Goal: Information Seeking & Learning: Learn about a topic

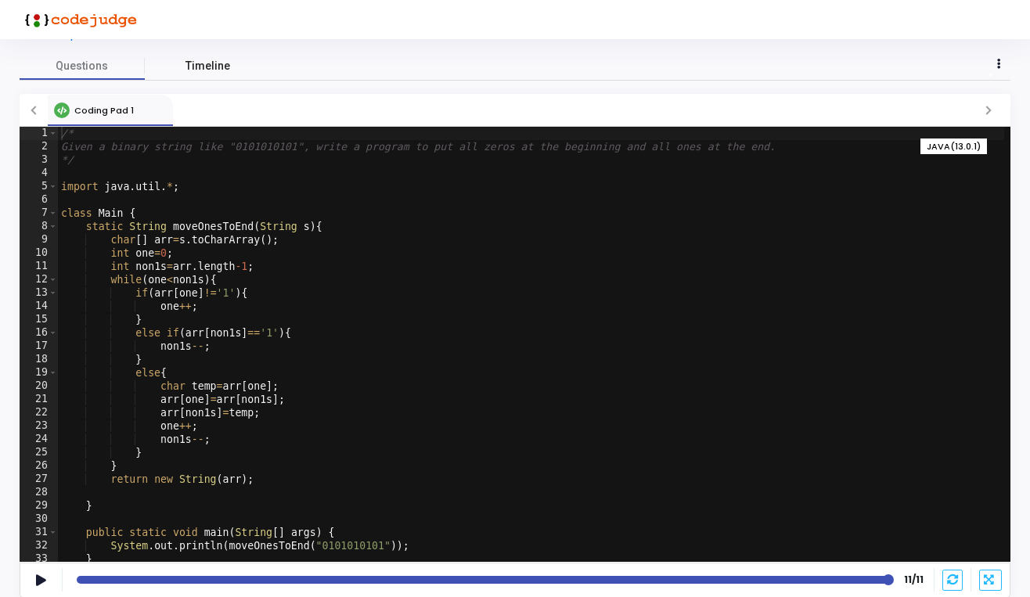
click at [204, 67] on span "Timeline" at bounding box center [207, 66] width 45 height 16
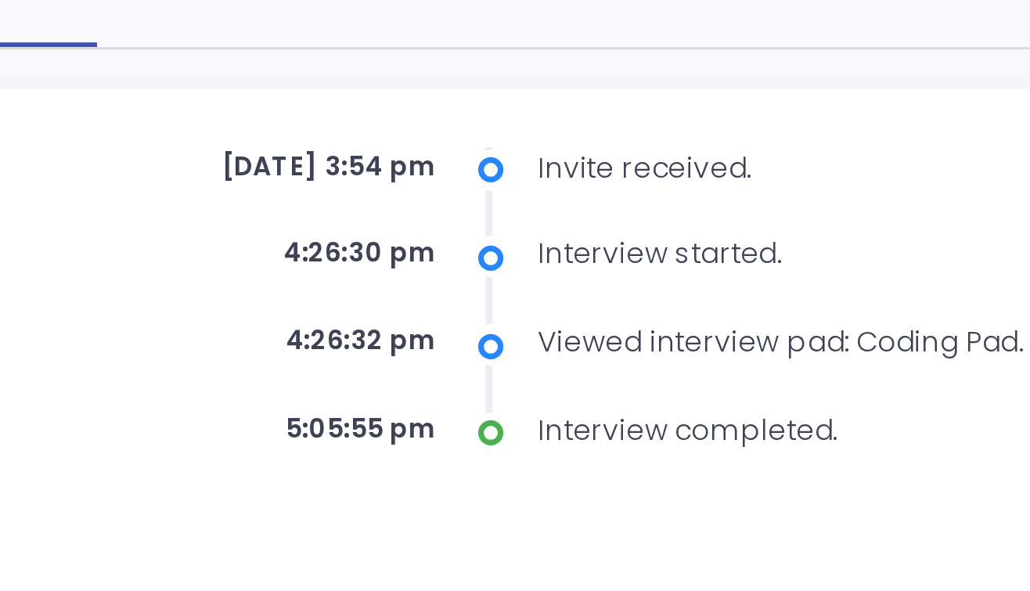
drag, startPoint x: 112, startPoint y: 52, endPoint x: 144, endPoint y: 55, distance: 32.2
click at [196, 165] on div "[DATE] 3:54 pm" at bounding box center [297, 171] width 203 height 13
drag, startPoint x: 106, startPoint y: 85, endPoint x: 121, endPoint y: 85, distance: 14.9
click at [196, 194] on div "4:26:30 pm" at bounding box center [297, 200] width 203 height 13
drag, startPoint x: 107, startPoint y: 116, endPoint x: 116, endPoint y: 116, distance: 8.6
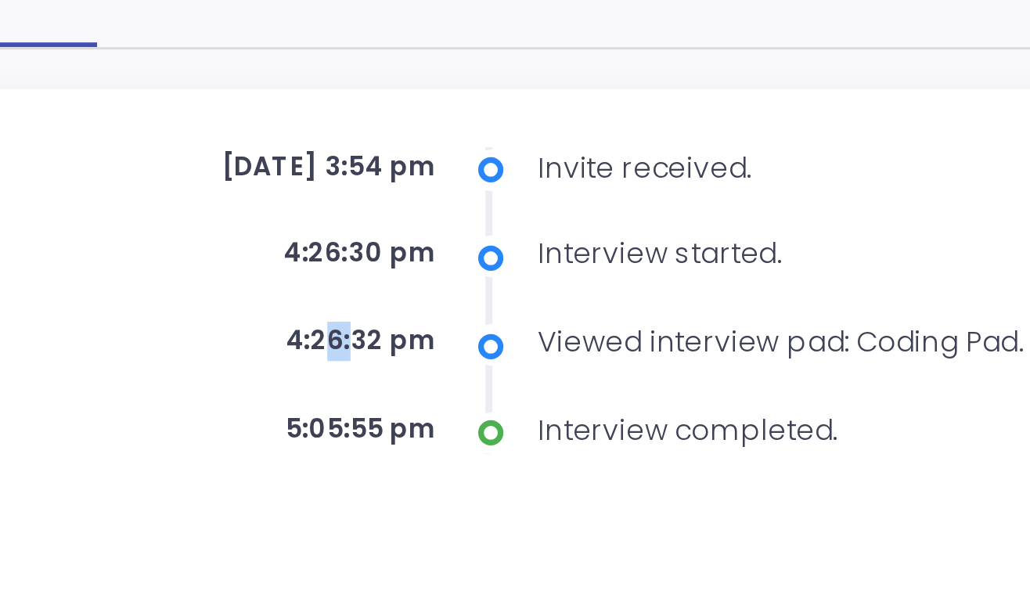
click at [196, 224] on div "4:26:32 pm" at bounding box center [297, 230] width 203 height 13
drag, startPoint x: 108, startPoint y: 144, endPoint x: 118, endPoint y: 144, distance: 10.2
click at [196, 254] on div "5:05:55 pm" at bounding box center [297, 260] width 203 height 13
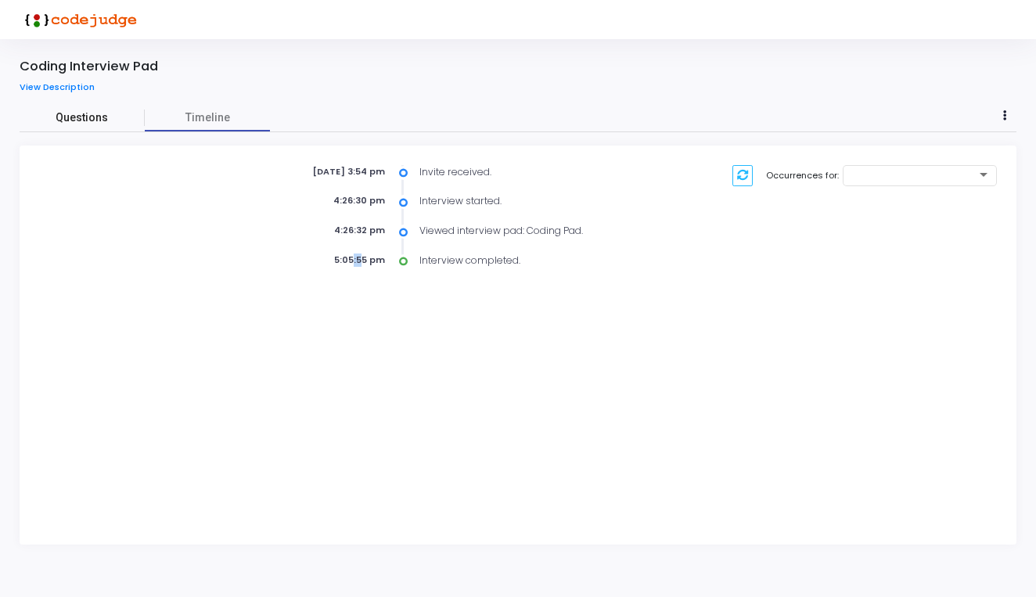
click at [92, 119] on span "Questions" at bounding box center [82, 118] width 125 height 16
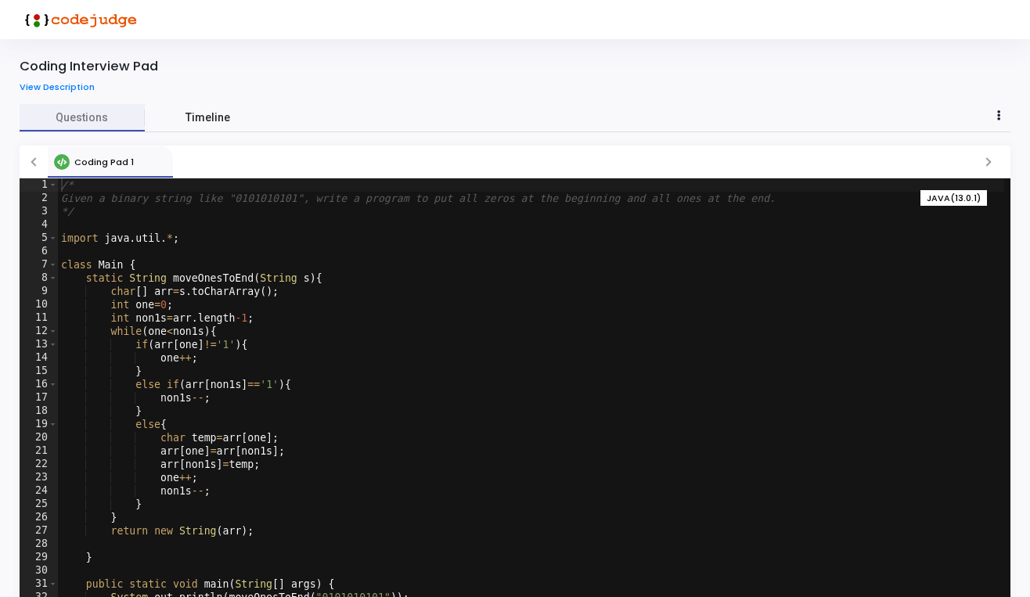
click at [207, 122] on span "Timeline" at bounding box center [207, 118] width 45 height 16
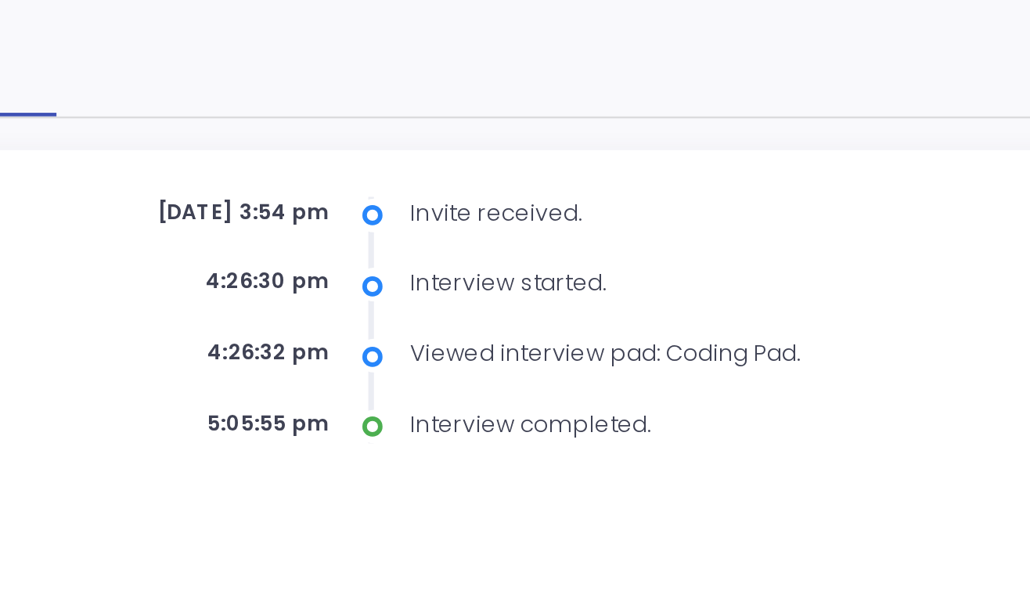
drag, startPoint x: 103, startPoint y: 88, endPoint x: 122, endPoint y: 88, distance: 19.6
click at [196, 165] on div "[DATE] 3:54 pm" at bounding box center [297, 171] width 203 height 13
drag, startPoint x: 90, startPoint y: 117, endPoint x: 109, endPoint y: 117, distance: 18.8
click at [196, 194] on div "4:26:30 pm" at bounding box center [297, 200] width 203 height 13
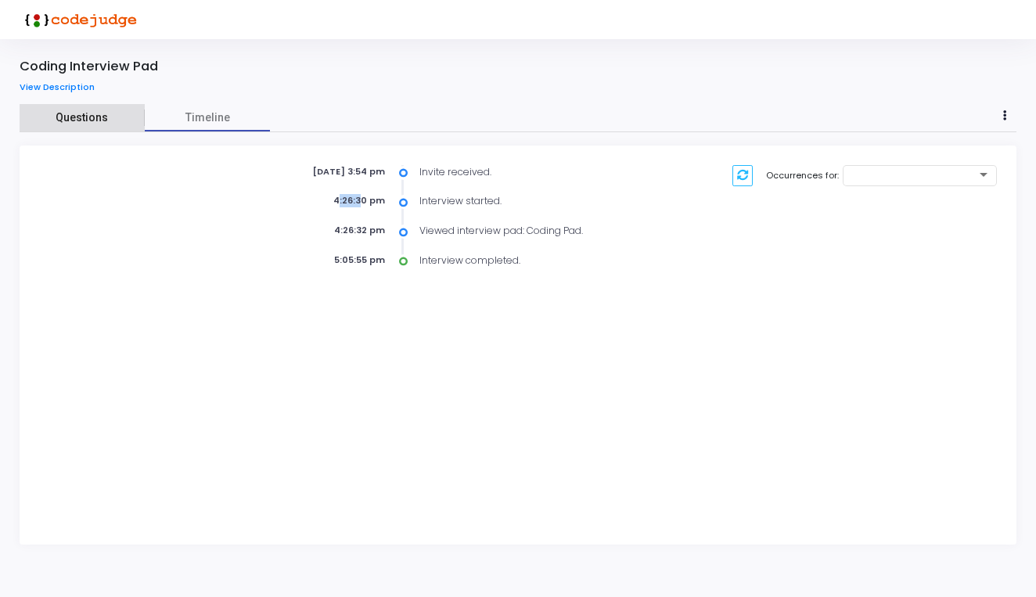
click at [81, 120] on span "Questions" at bounding box center [82, 118] width 125 height 16
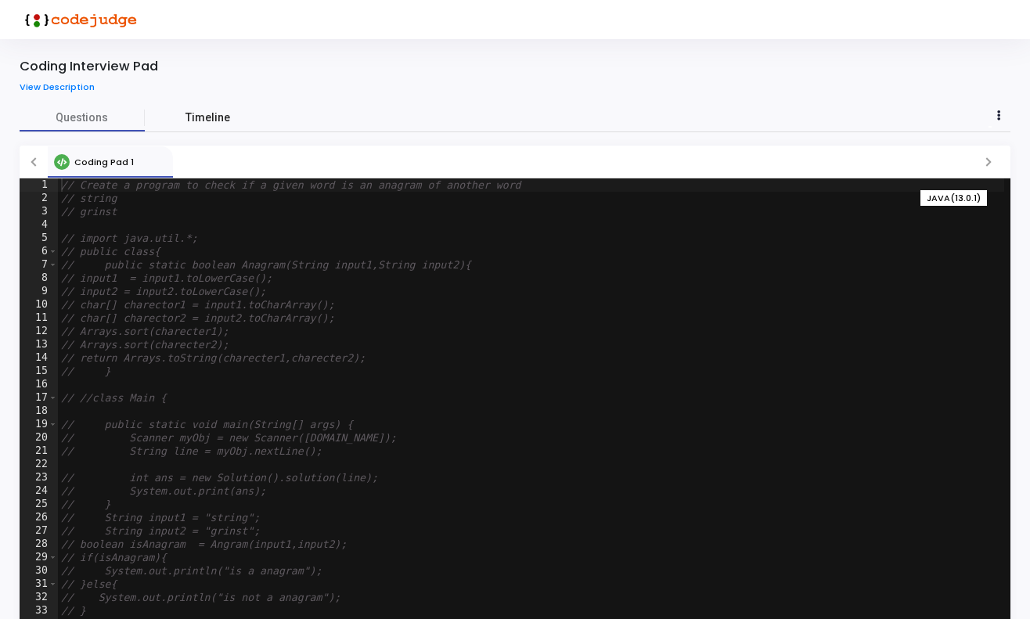
click at [208, 118] on span "Timeline" at bounding box center [207, 118] width 45 height 16
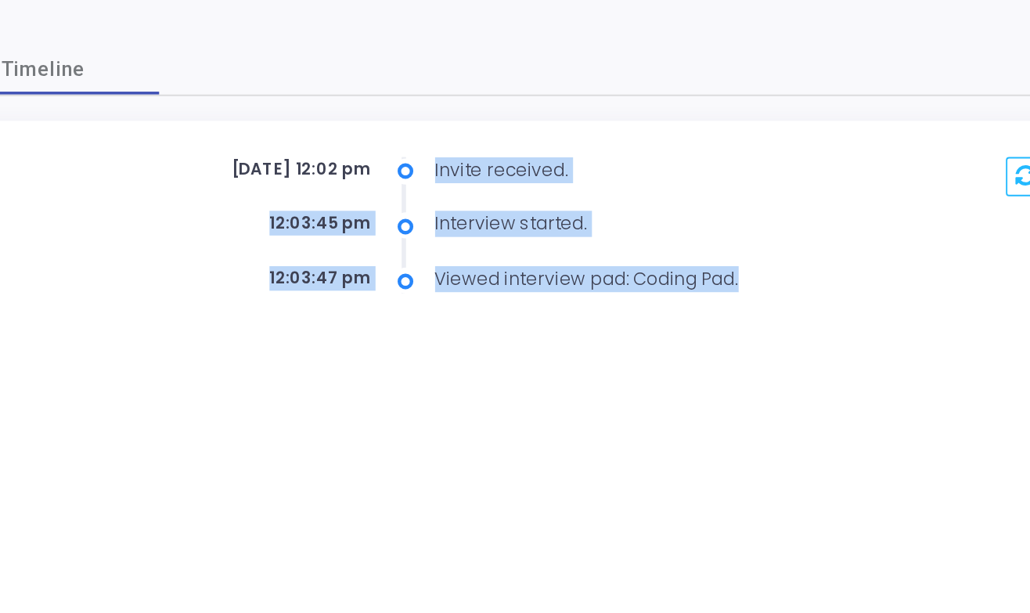
drag, startPoint x: 234, startPoint y: 85, endPoint x: 393, endPoint y: 163, distance: 176.7
click at [393, 163] on div "Feb 1st 2024, 12:02 pm Invite received. 12:03:45 pm Interview started. 12:03:47…" at bounding box center [515, 202] width 991 height 113
